Goal: Information Seeking & Learning: Learn about a topic

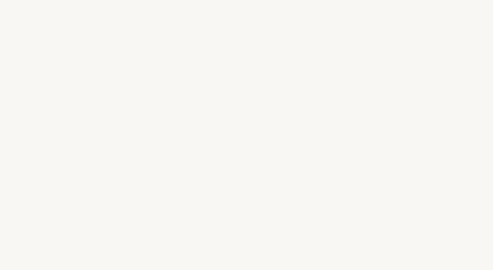
select select "DE"
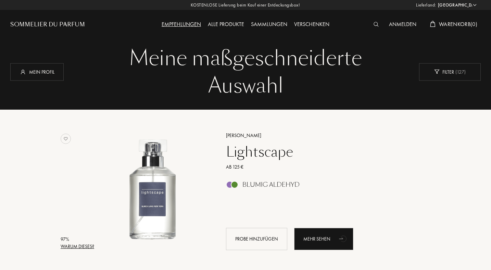
click at [187, 23] on div "Empfehlungen" at bounding box center [181, 24] width 46 height 9
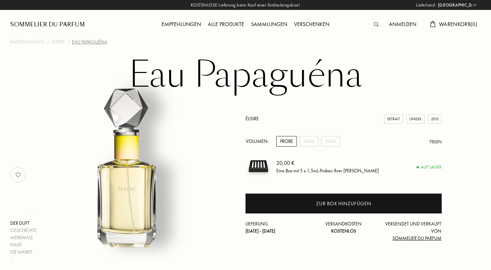
select select "DE"
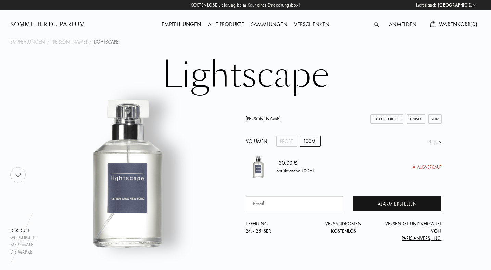
select select "DE"
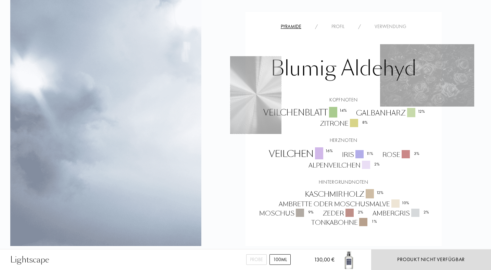
scroll to position [545, 0]
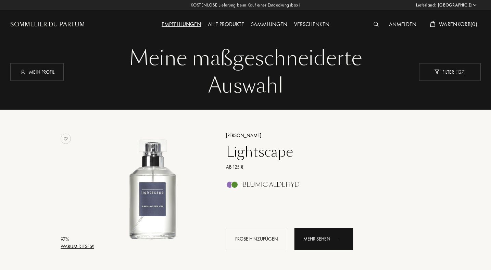
select select "DE"
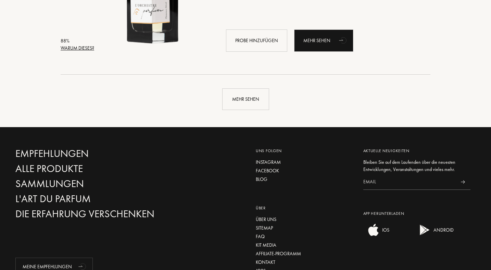
scroll to position [1668, 0]
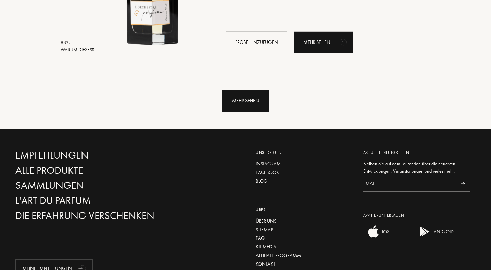
click at [248, 101] on div "Mehr sehen" at bounding box center [245, 101] width 47 height 22
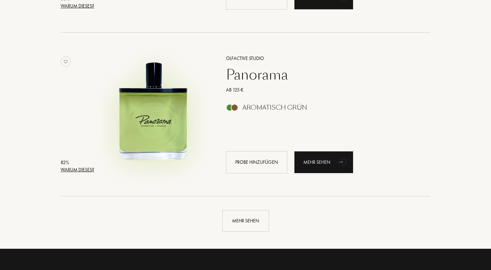
scroll to position [3345, 0]
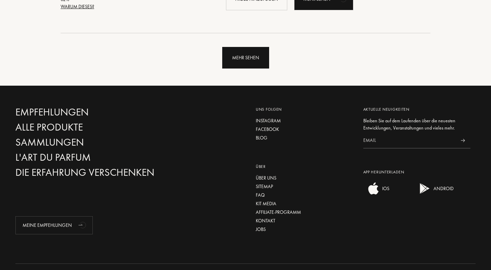
click at [263, 49] on div "Mehr sehen" at bounding box center [245, 58] width 47 height 22
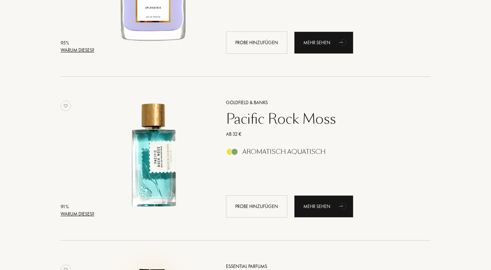
scroll to position [0, 0]
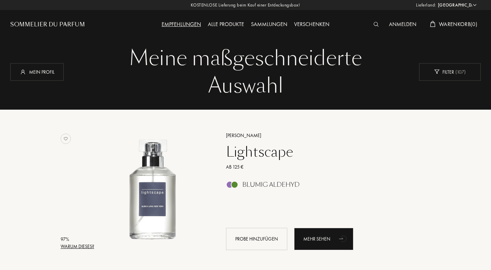
click at [70, 24] on div "Sommelier du Parfum" at bounding box center [47, 25] width 75 height 8
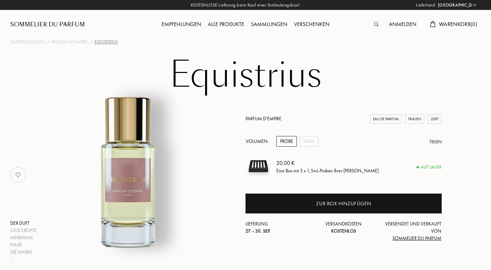
select select "DE"
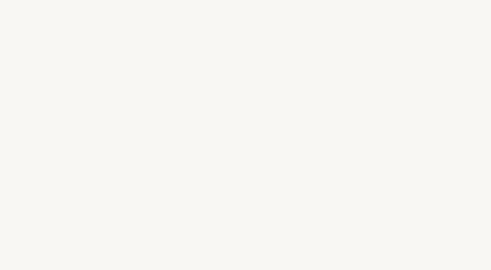
select select "DE"
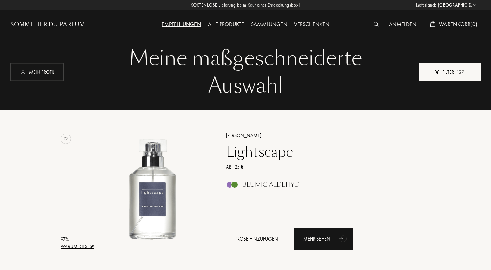
click at [430, 77] on div "Filter ( 127 )" at bounding box center [450, 71] width 62 height 17
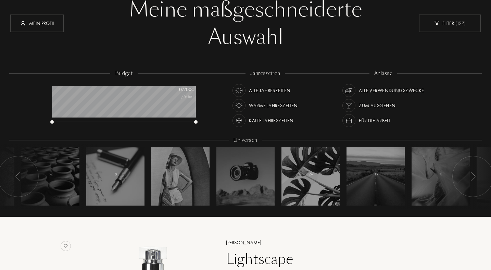
scroll to position [39, 0]
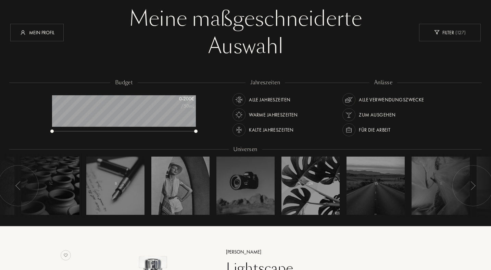
click at [273, 99] on div "Alle Jahreszeiten" at bounding box center [269, 99] width 41 height 13
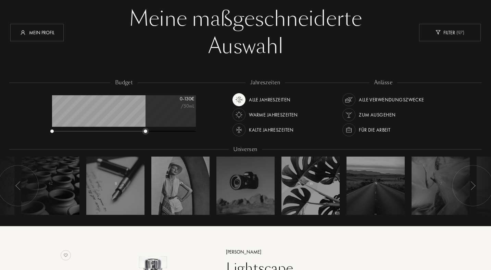
drag, startPoint x: 196, startPoint y: 131, endPoint x: 145, endPoint y: 134, distance: 51.4
click at [145, 134] on div "budget 0 - 130 € /50mL" at bounding box center [127, 110] width 157 height 62
click at [347, 129] on img at bounding box center [349, 130] width 10 height 10
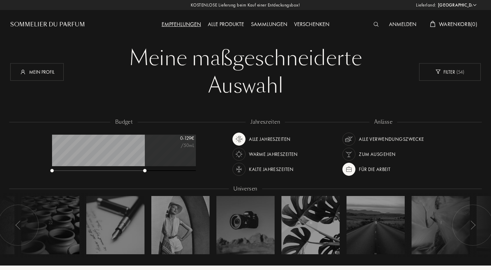
click at [388, 24] on div "Anmelden" at bounding box center [402, 24] width 34 height 9
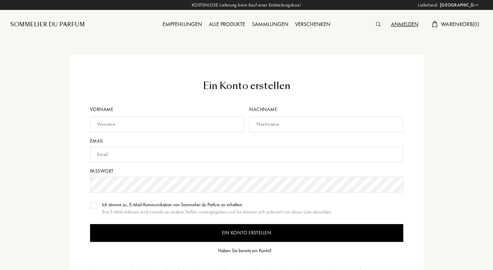
select select "DE"
click at [374, 24] on img at bounding box center [376, 24] width 5 height 5
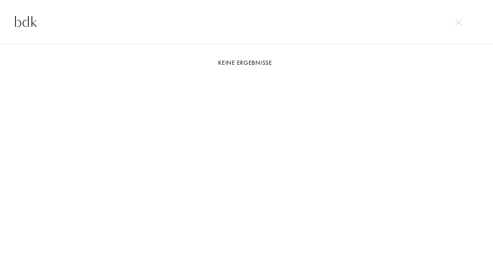
click at [451, 20] on input "bdk" at bounding box center [246, 22] width 493 height 21
type input "bdk"
click at [458, 23] on img at bounding box center [458, 22] width 7 height 7
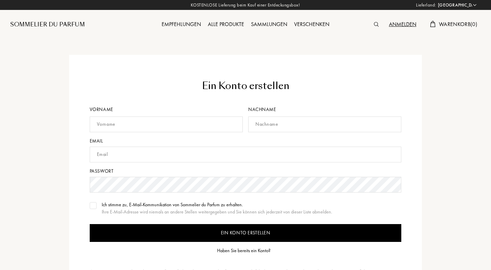
click at [73, 22] on div "Sommelier du Parfum" at bounding box center [47, 25] width 75 height 8
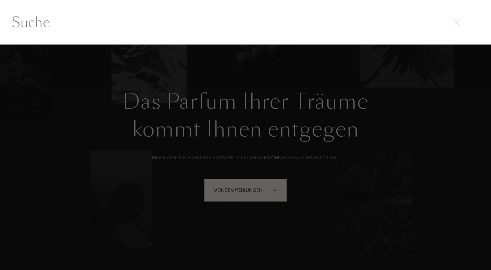
select select "DE"
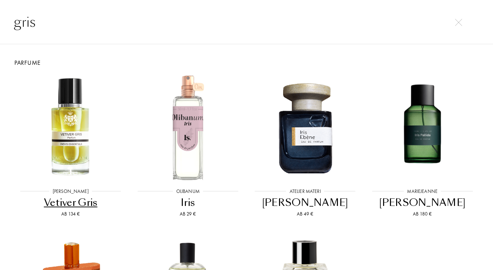
click at [26, 23] on input "gris" at bounding box center [246, 22] width 493 height 21
type input "gris"
